Goal: Information Seeking & Learning: Learn about a topic

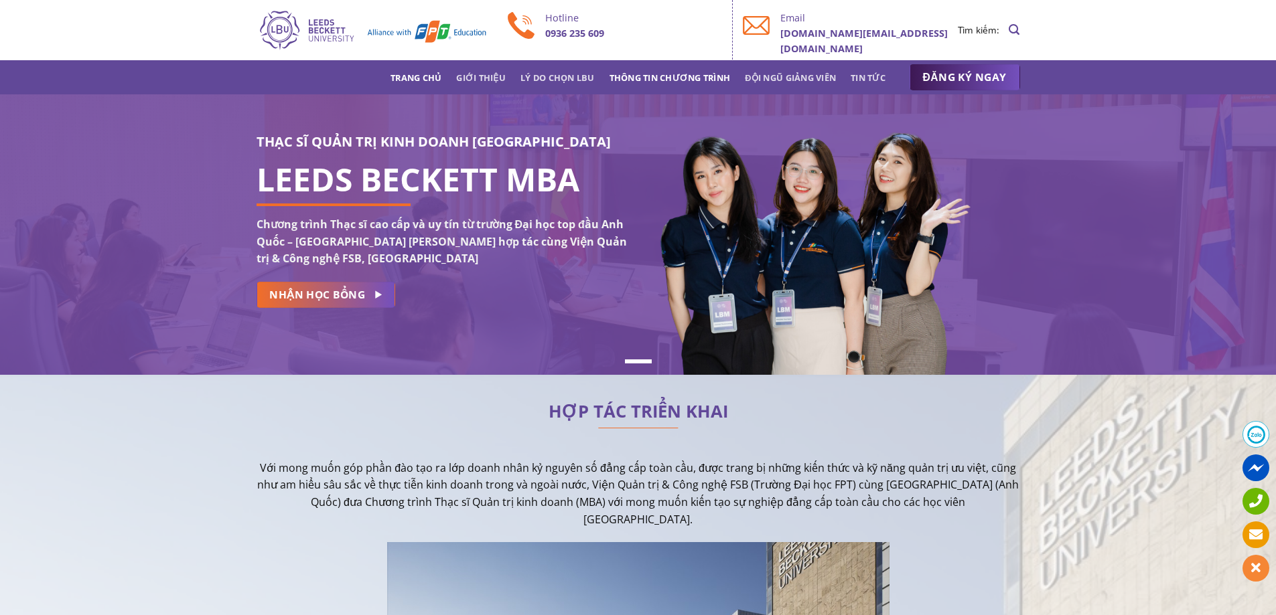
click at [634, 75] on link "Thông tin chương trình" at bounding box center [669, 78] width 121 height 24
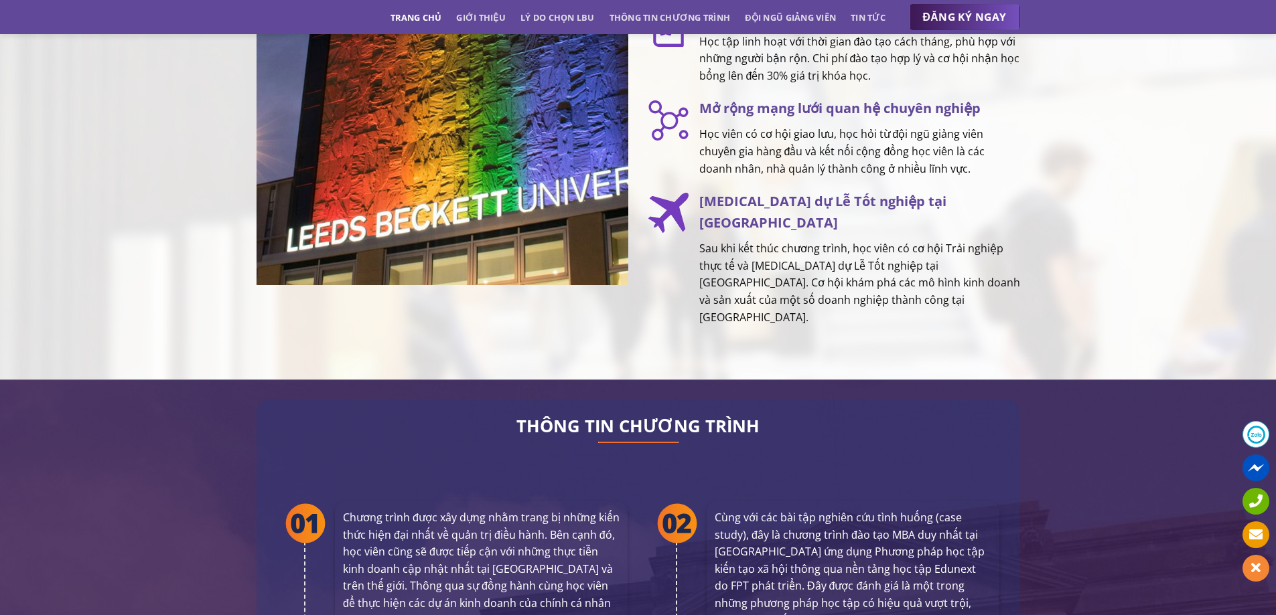
scroll to position [2438, 0]
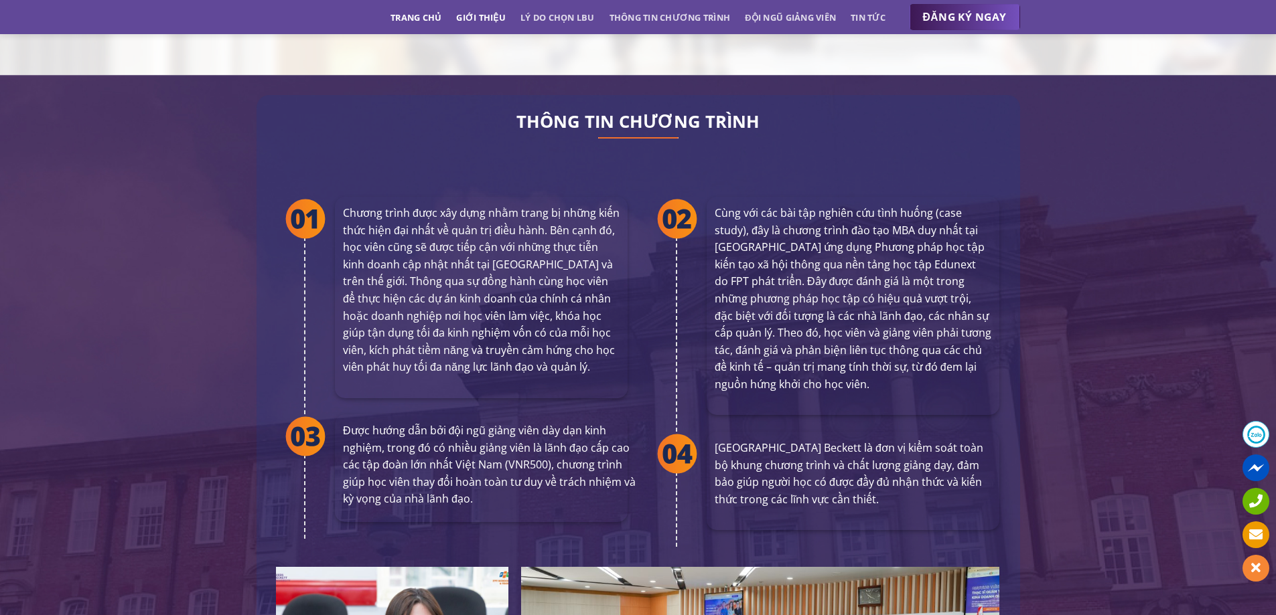
click at [468, 13] on link "Giới thiệu" at bounding box center [481, 17] width 50 height 24
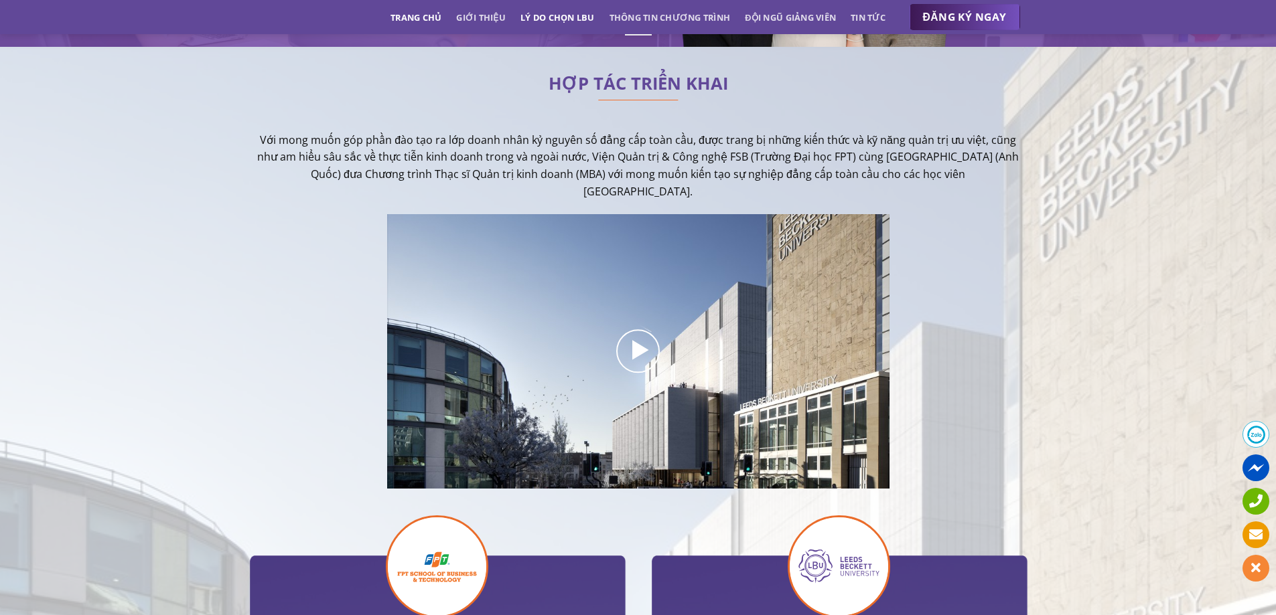
click at [528, 12] on link "Lý do chọn LBU" at bounding box center [557, 17] width 74 height 24
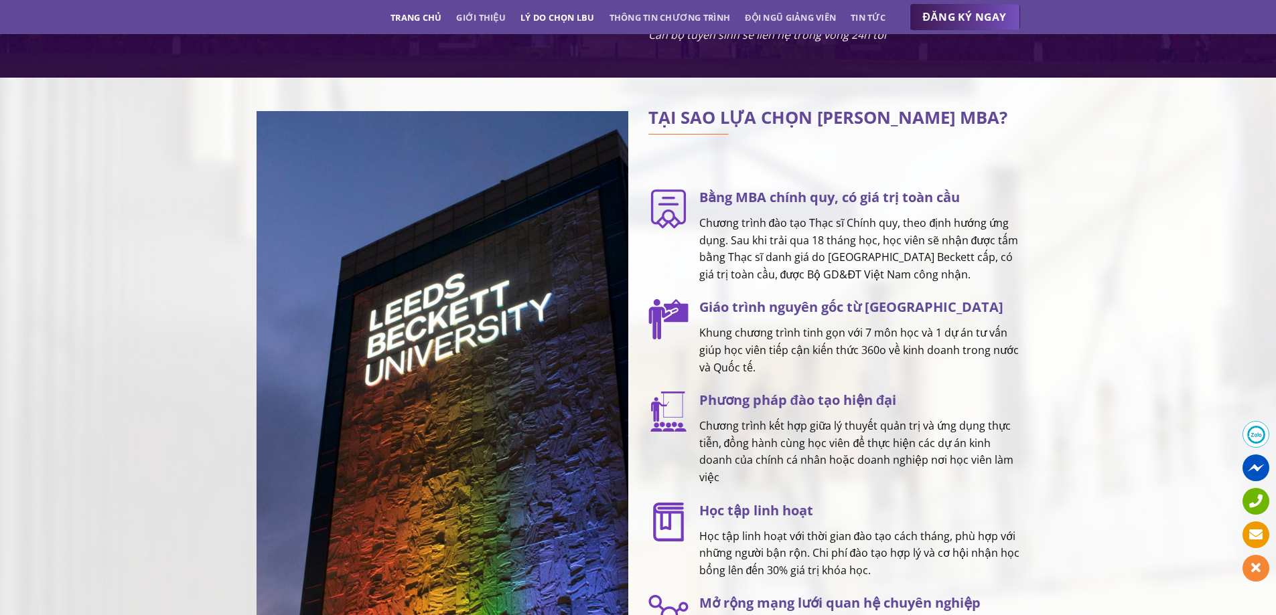
scroll to position [1680, 0]
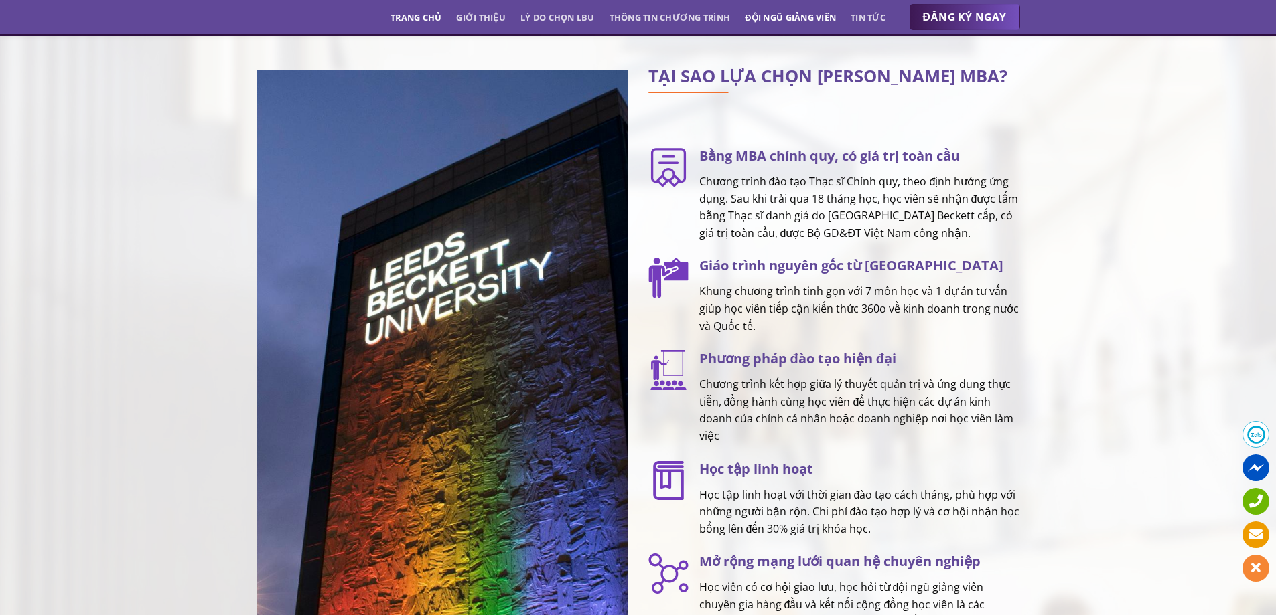
click at [776, 16] on link "Đội ngũ giảng viên" at bounding box center [790, 17] width 91 height 24
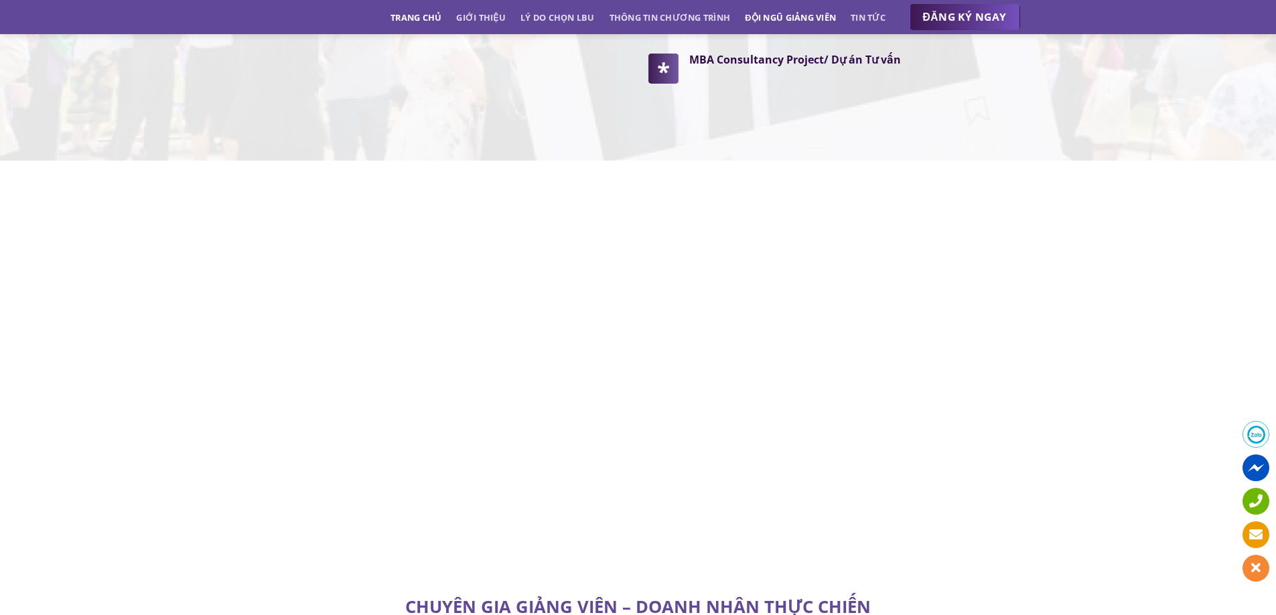
scroll to position [3831, 0]
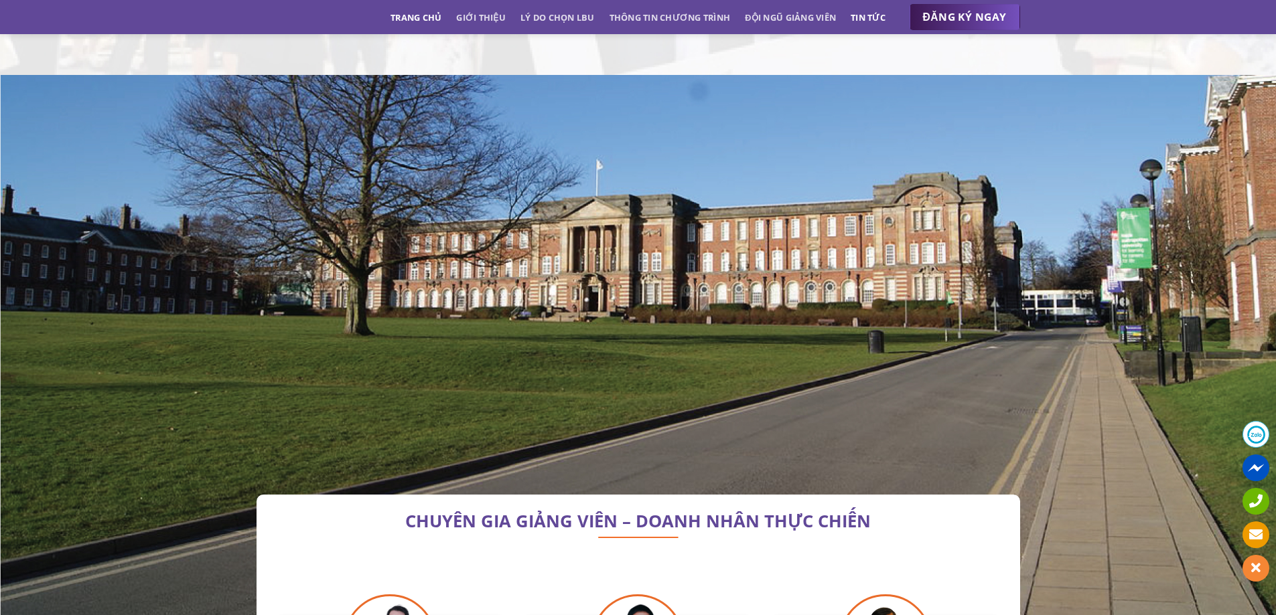
click at [863, 16] on link "Tin tức" at bounding box center [867, 17] width 35 height 24
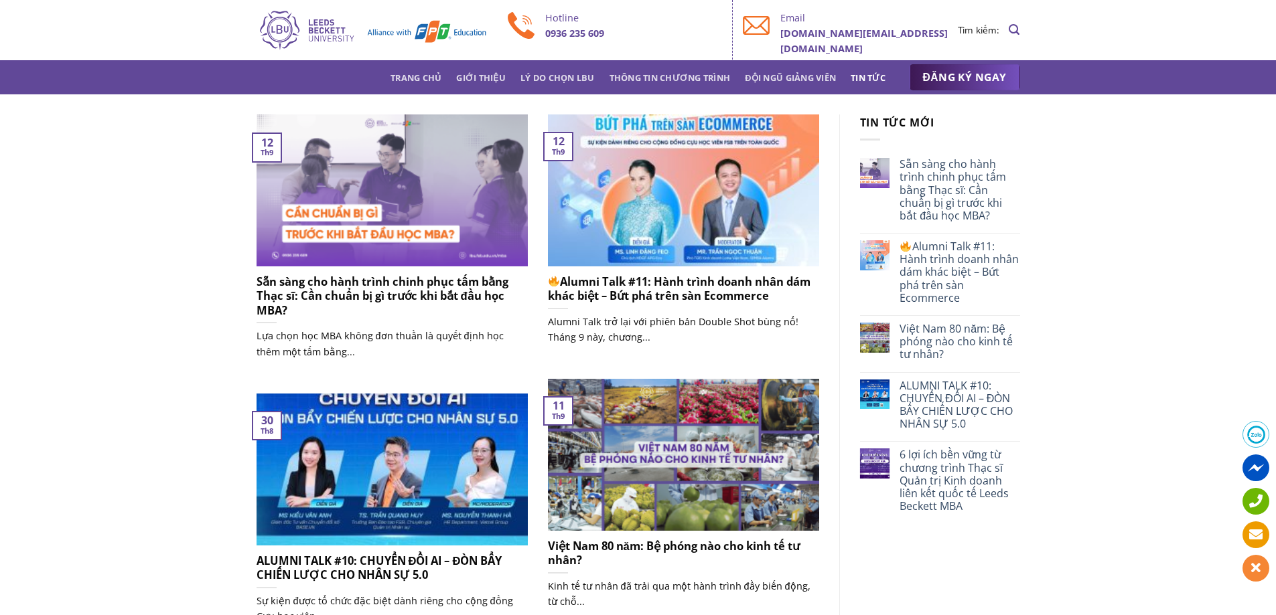
click at [1254, 430] on span at bounding box center [1255, 434] width 27 height 27
click at [277, 23] on img at bounding box center [371, 30] width 231 height 43
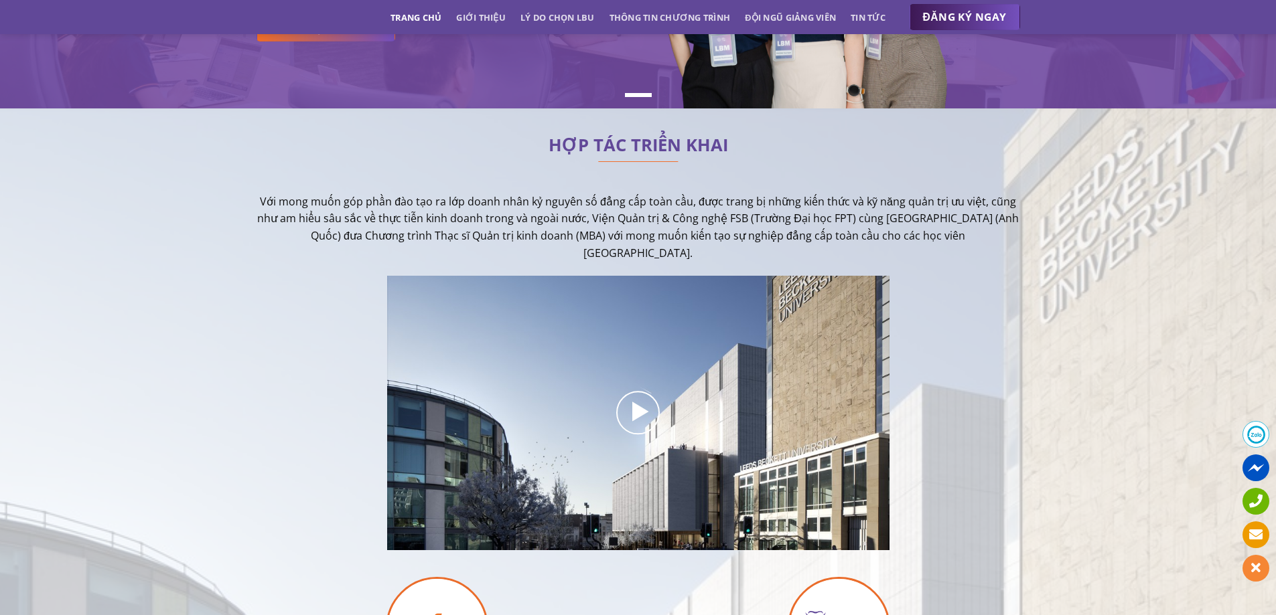
scroll to position [402, 0]
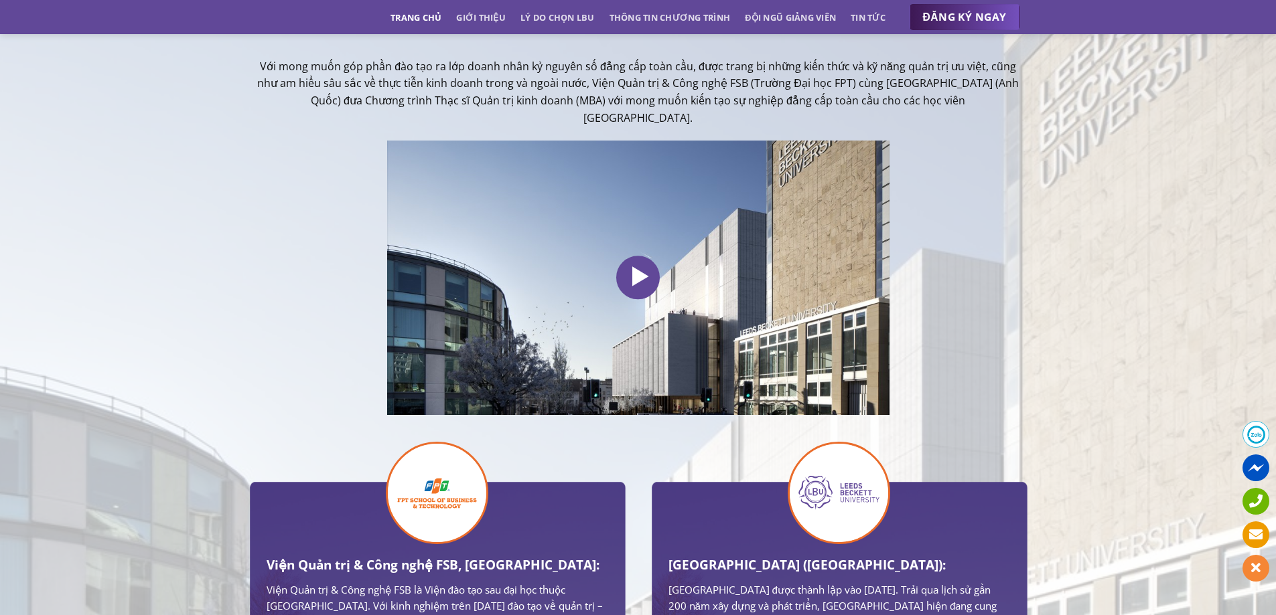
click at [643, 270] on icon at bounding box center [638, 277] width 27 height 31
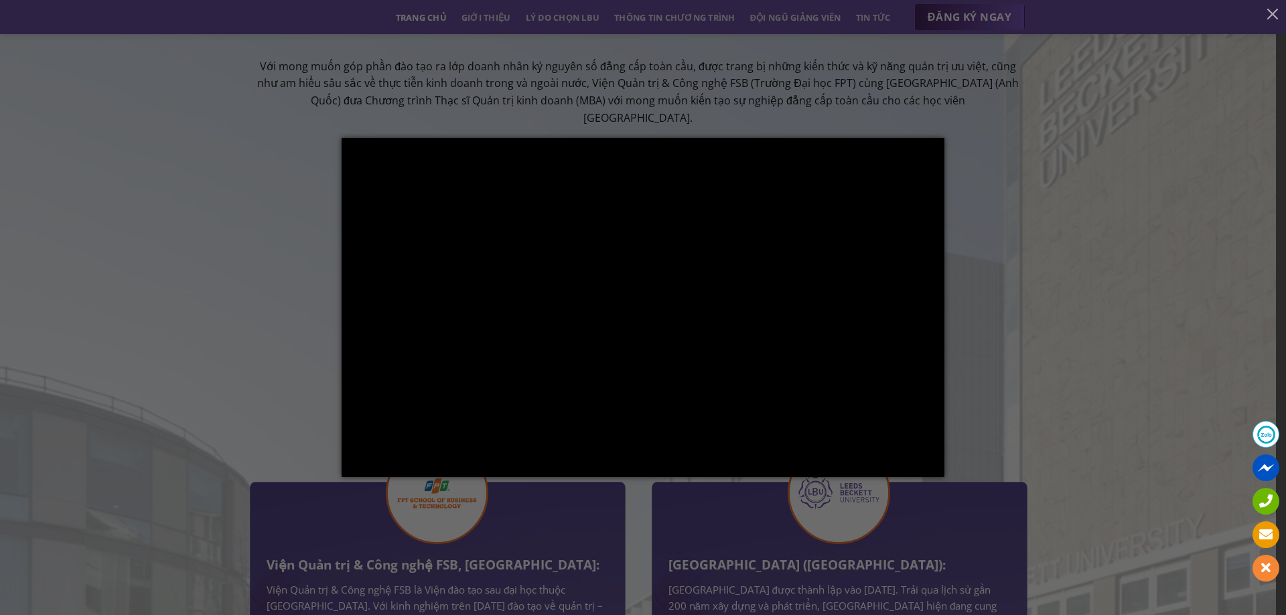
click at [1070, 473] on div at bounding box center [643, 307] width 1286 height 615
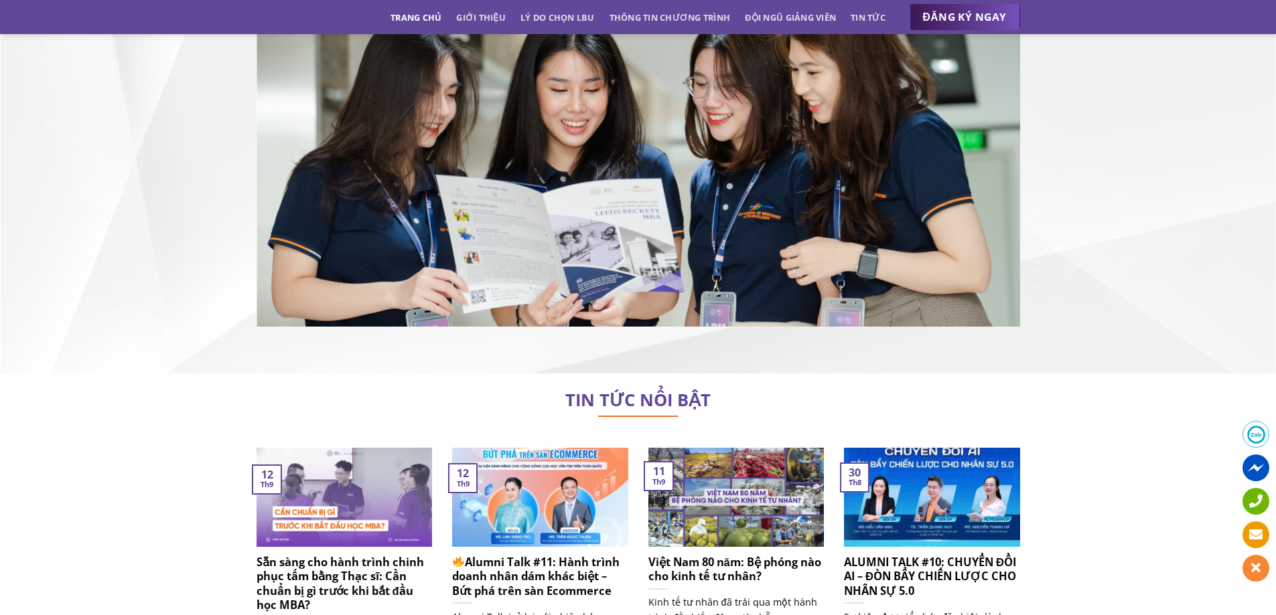
scroll to position [8296, 0]
